Goal: Task Accomplishment & Management: Manage account settings

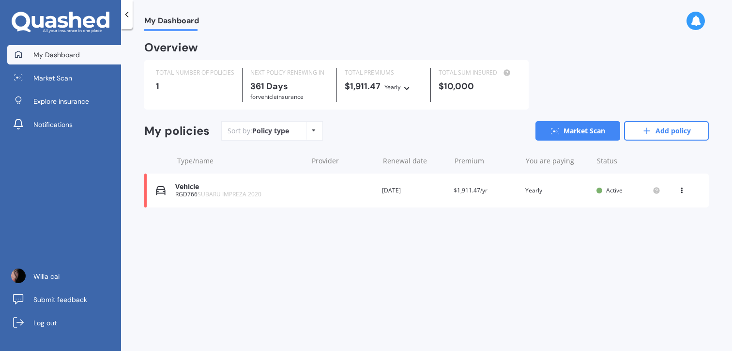
click at [610, 191] on span "Active" at bounding box center [614, 190] width 16 height 8
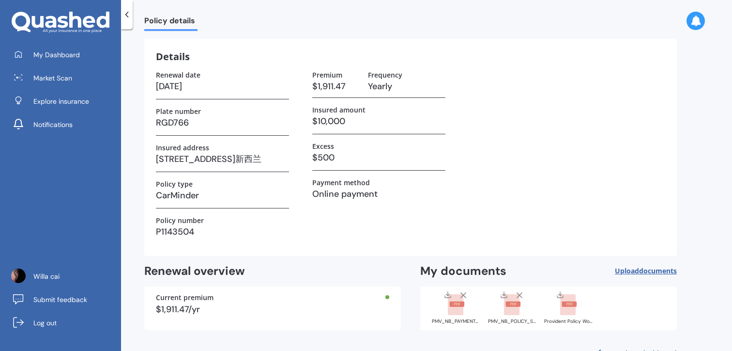
scroll to position [57, 0]
